Goal: Navigation & Orientation: Find specific page/section

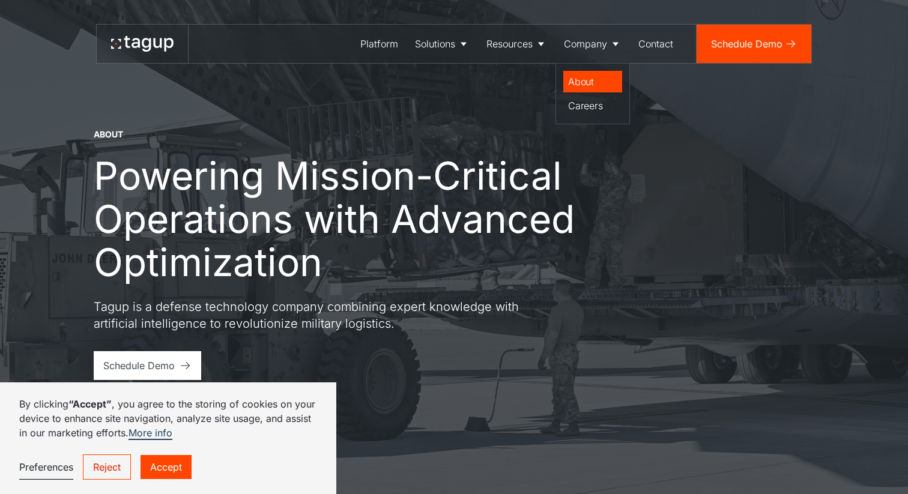
click at [573, 86] on div "About" at bounding box center [592, 81] width 49 height 14
click at [569, 85] on div "About" at bounding box center [592, 81] width 49 height 14
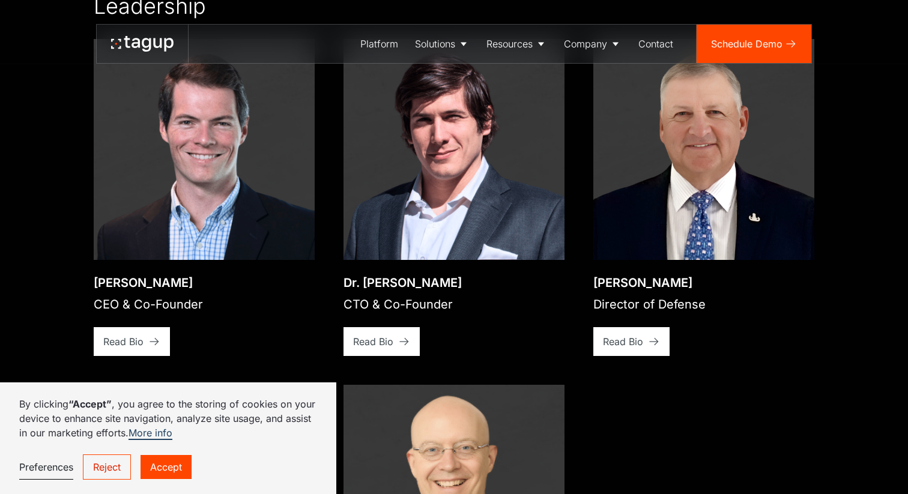
scroll to position [1788, 0]
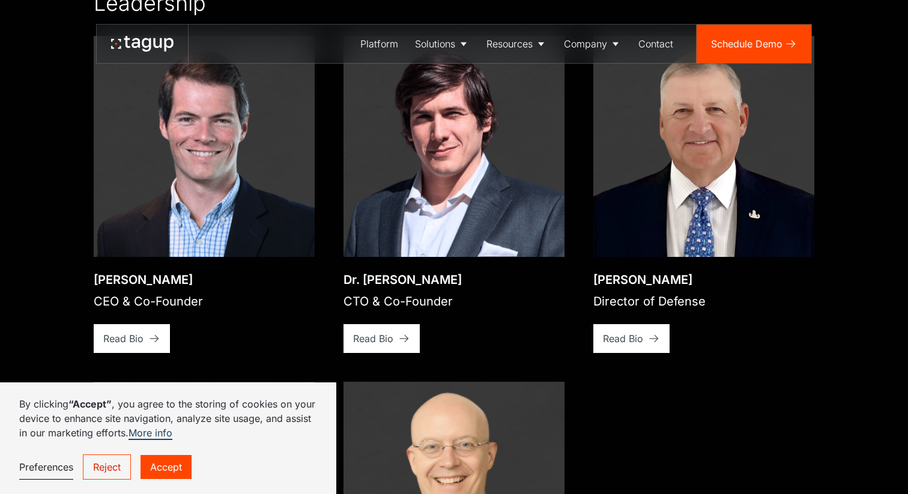
click at [273, 173] on img at bounding box center [204, 146] width 221 height 221
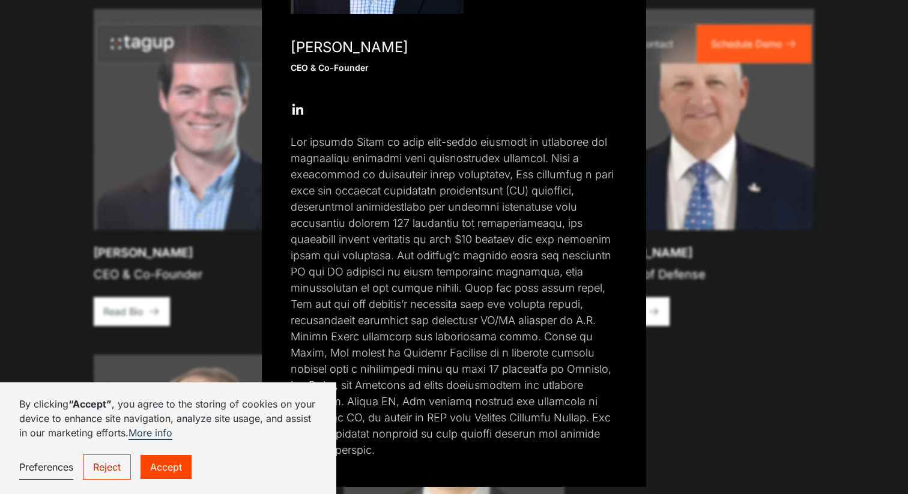
scroll to position [0, 0]
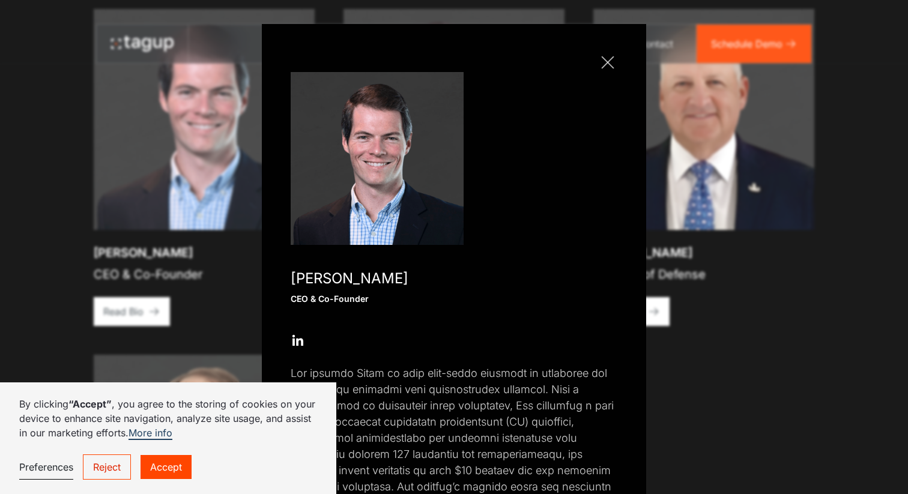
click at [601, 62] on link "Close popup" at bounding box center [607, 62] width 19 height 19
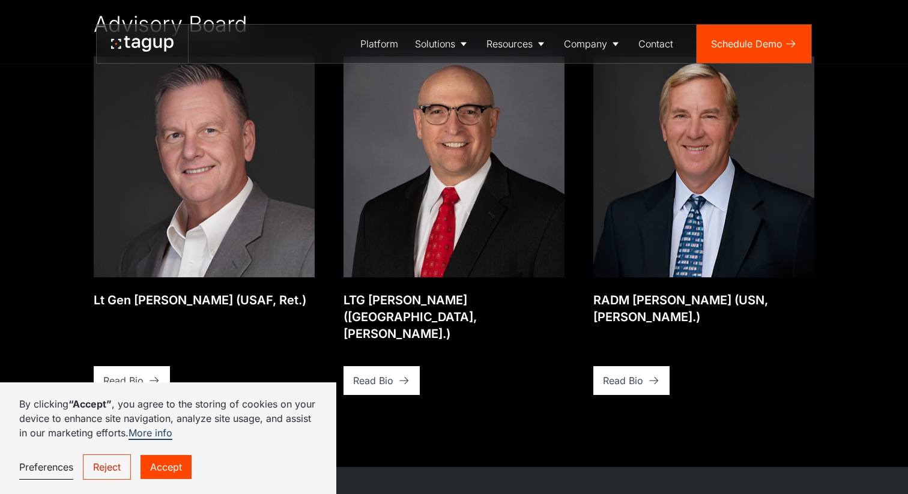
scroll to position [2535, 0]
